Goal: Check status

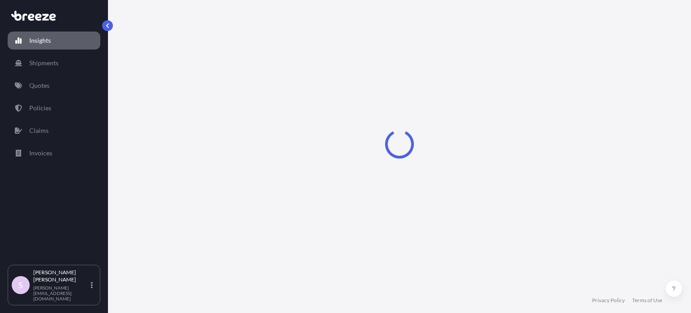
select select "2025"
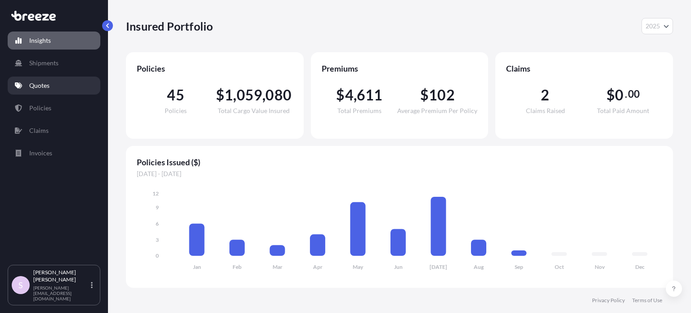
click at [54, 89] on link "Quotes" at bounding box center [54, 85] width 93 height 18
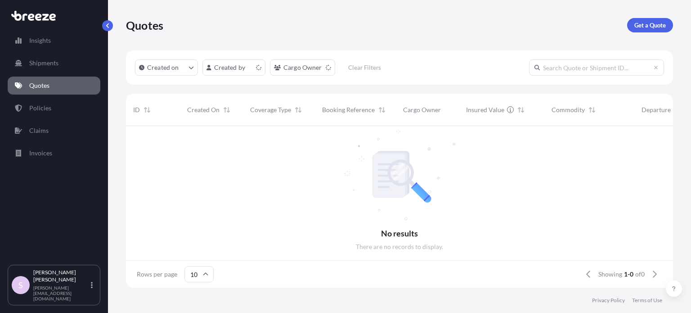
scroll to position [7, 7]
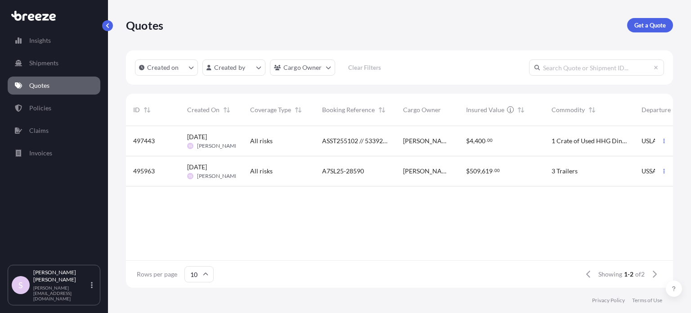
click at [330, 143] on span "ASST255102 // 533926OKPTK" at bounding box center [355, 140] width 67 height 9
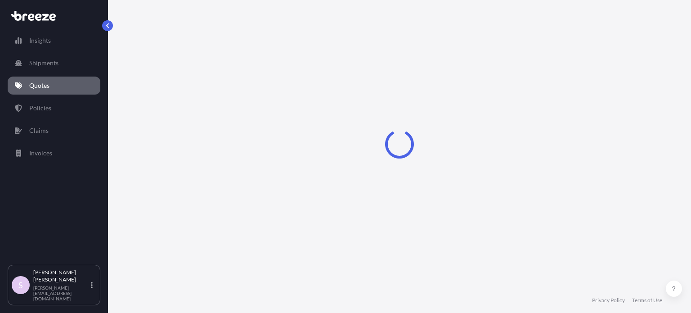
select select "Road"
select select "Sea"
select select "1"
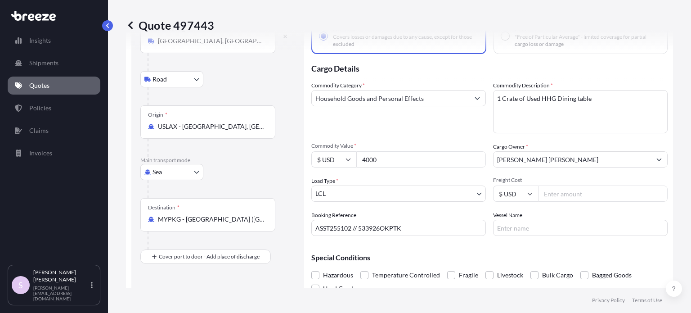
scroll to position [22, 0]
